Goal: Navigation & Orientation: Find specific page/section

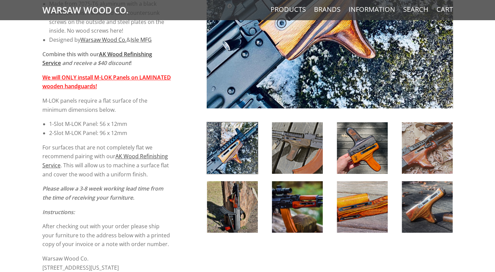
scroll to position [234, 0]
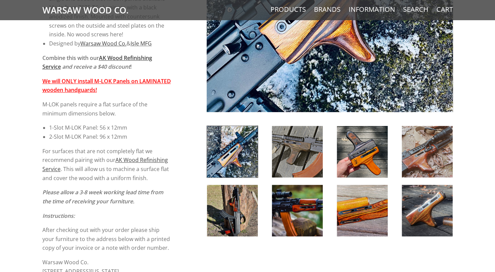
click at [234, 209] on img at bounding box center [232, 211] width 51 height 52
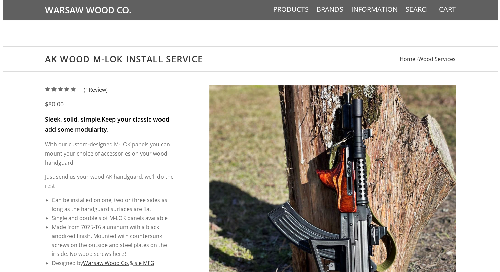
scroll to position [0, 0]
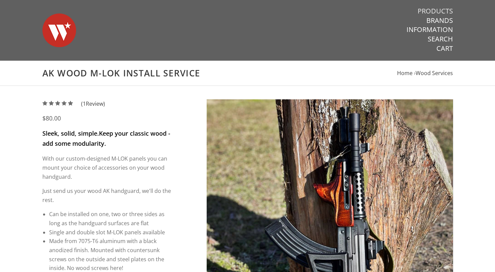
click at [432, 8] on link "Products" at bounding box center [435, 11] width 35 height 9
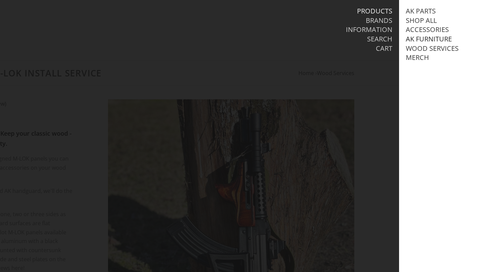
click at [419, 37] on link "AK Furniture" at bounding box center [429, 39] width 46 height 9
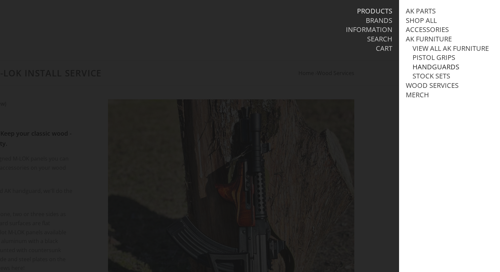
click at [426, 71] on link "Handguards" at bounding box center [436, 67] width 47 height 9
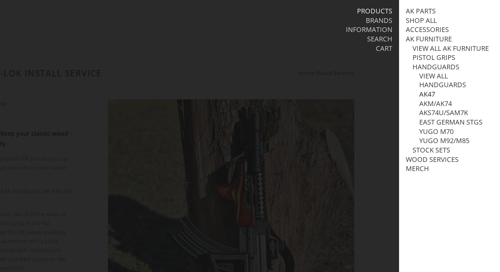
click at [426, 99] on link "AK47" at bounding box center [428, 94] width 16 height 9
